Goal: Information Seeking & Learning: Learn about a topic

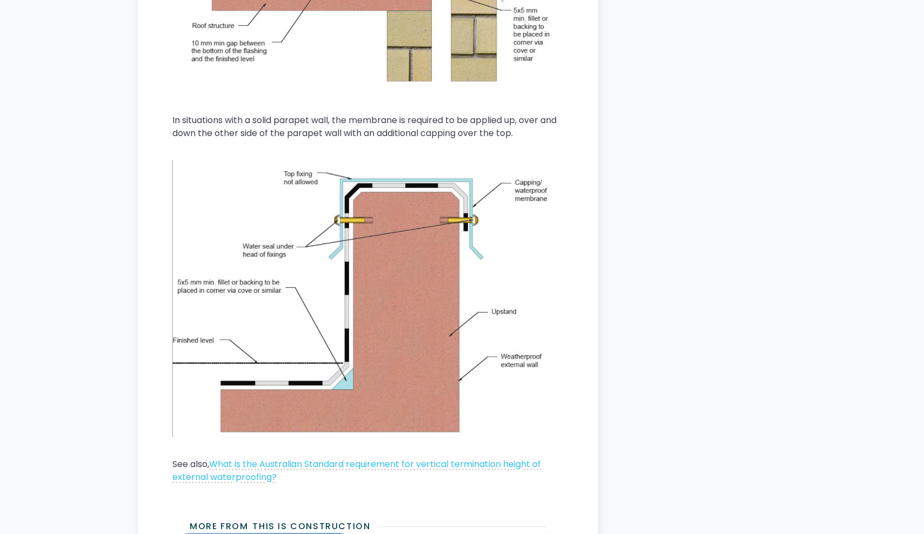
scroll to position [1625, 0]
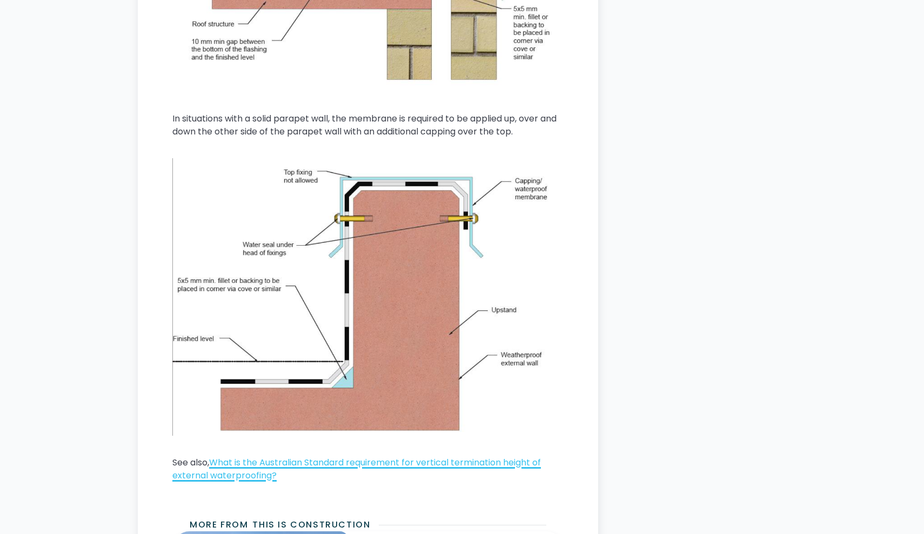
click at [314, 466] on link "What is the Australian Standard requirement for vertical termination height of …" at bounding box center [356, 468] width 368 height 25
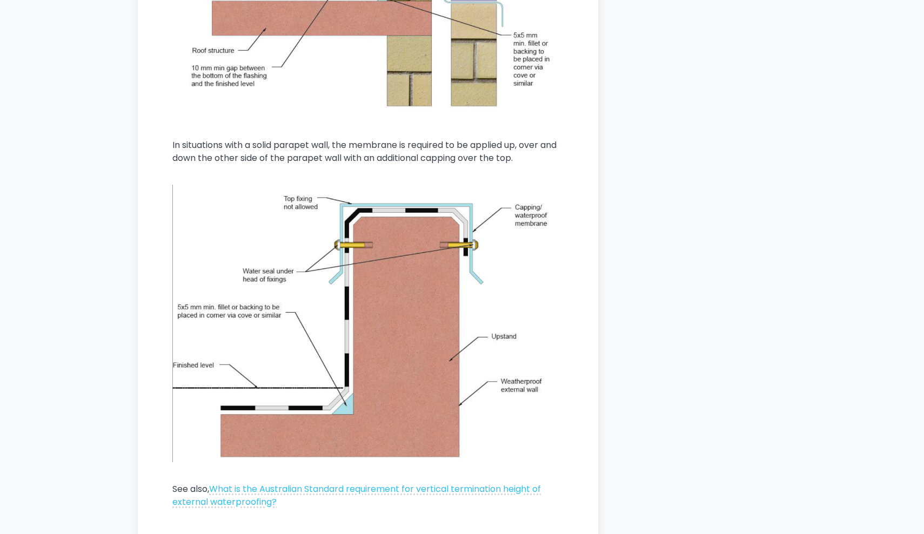
scroll to position [1602, 0]
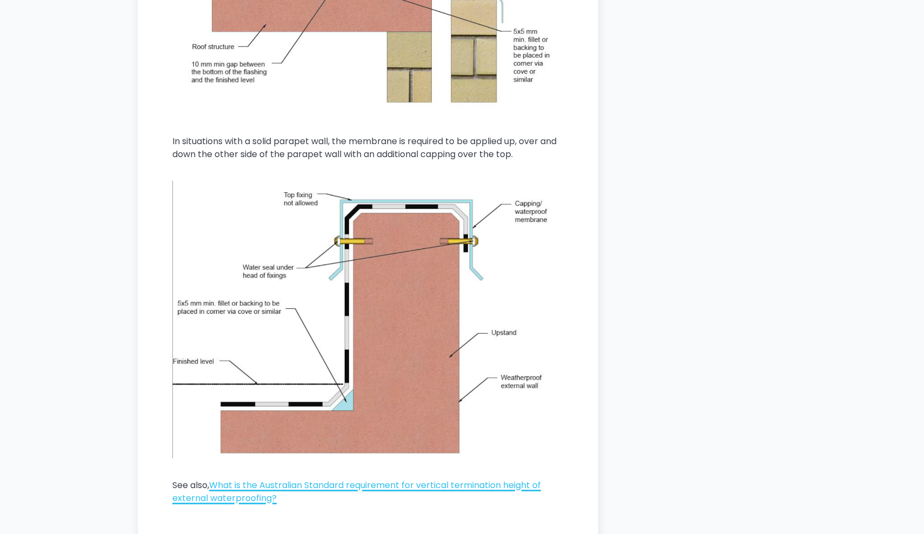
click at [374, 480] on link "What is the Australian Standard requirement for vertical termination height of …" at bounding box center [356, 491] width 368 height 25
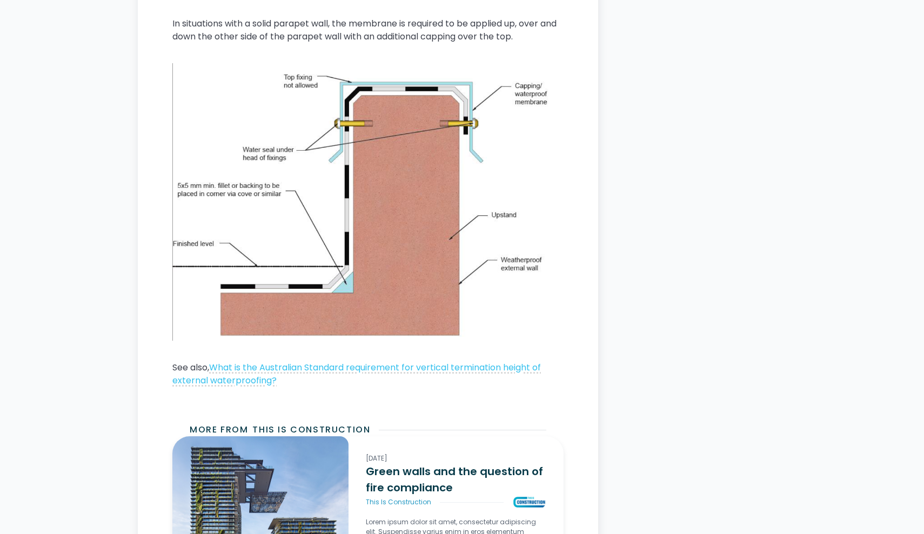
scroll to position [1719, 0]
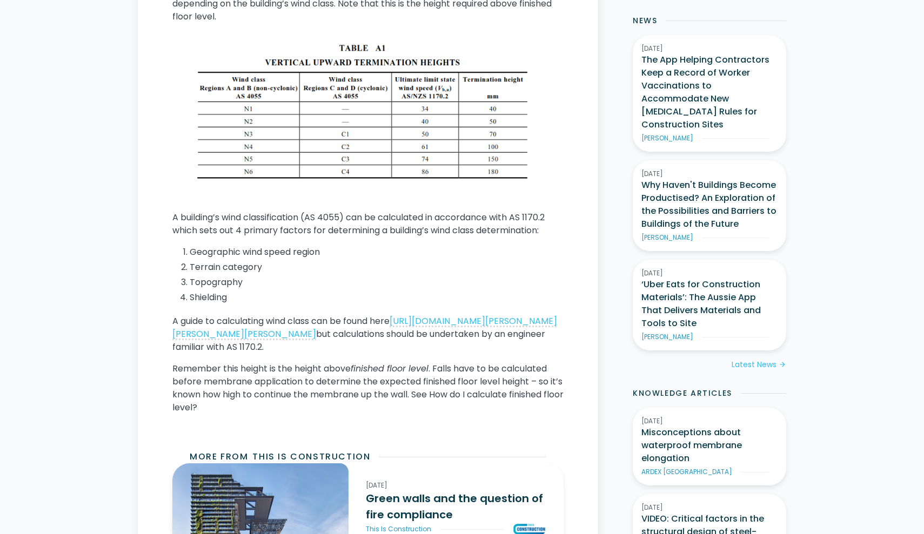
scroll to position [392, 0]
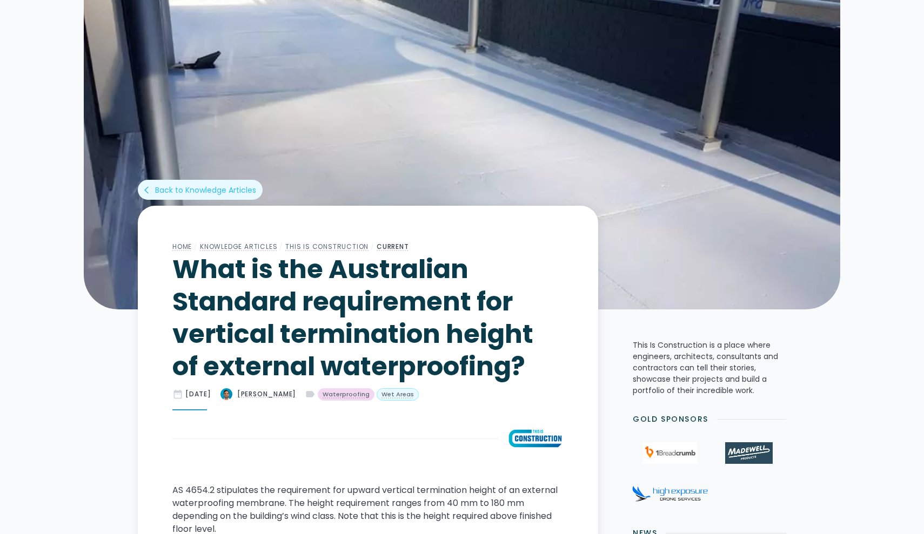
scroll to position [8, 0]
